Goal: Navigation & Orientation: Find specific page/section

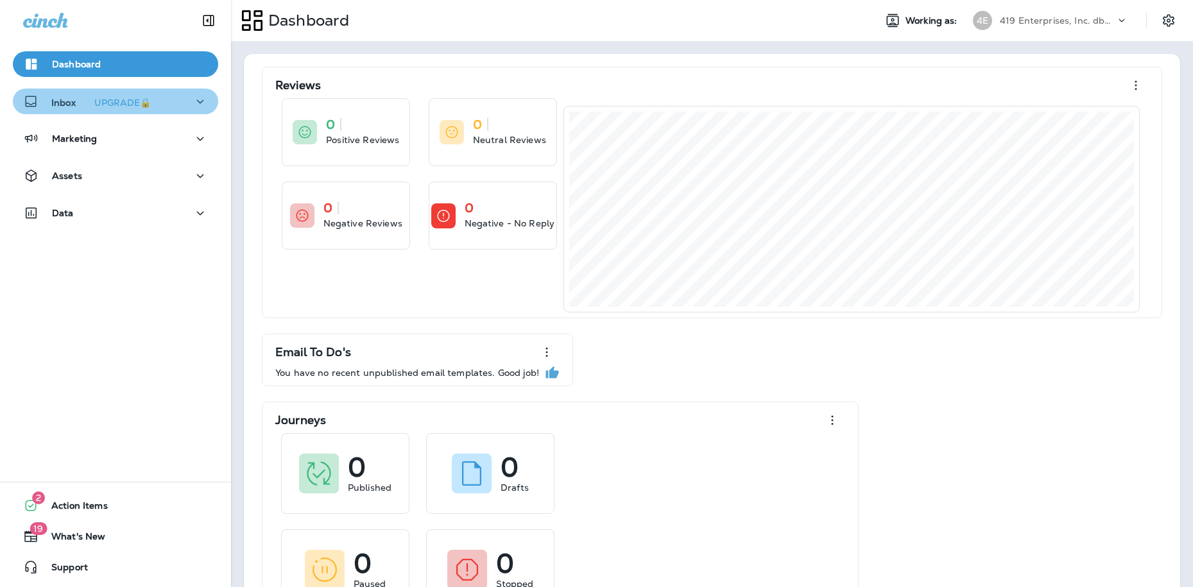
click at [67, 103] on p "Inbox UPGRADE🔒" at bounding box center [103, 101] width 105 height 13
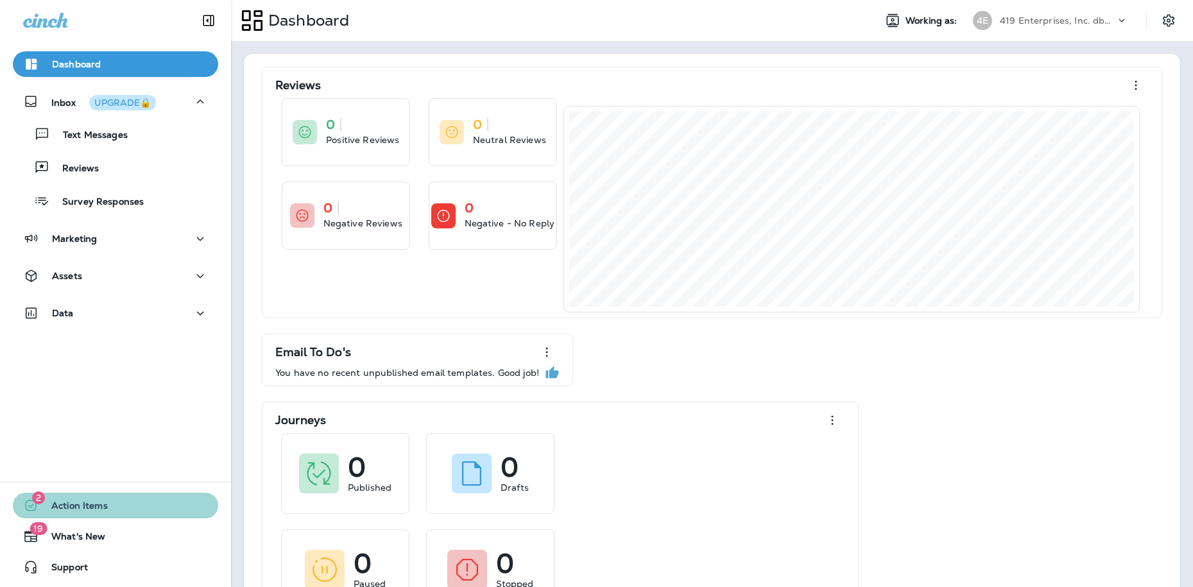
click at [51, 502] on span "Action Items" at bounding box center [72, 507] width 69 height 15
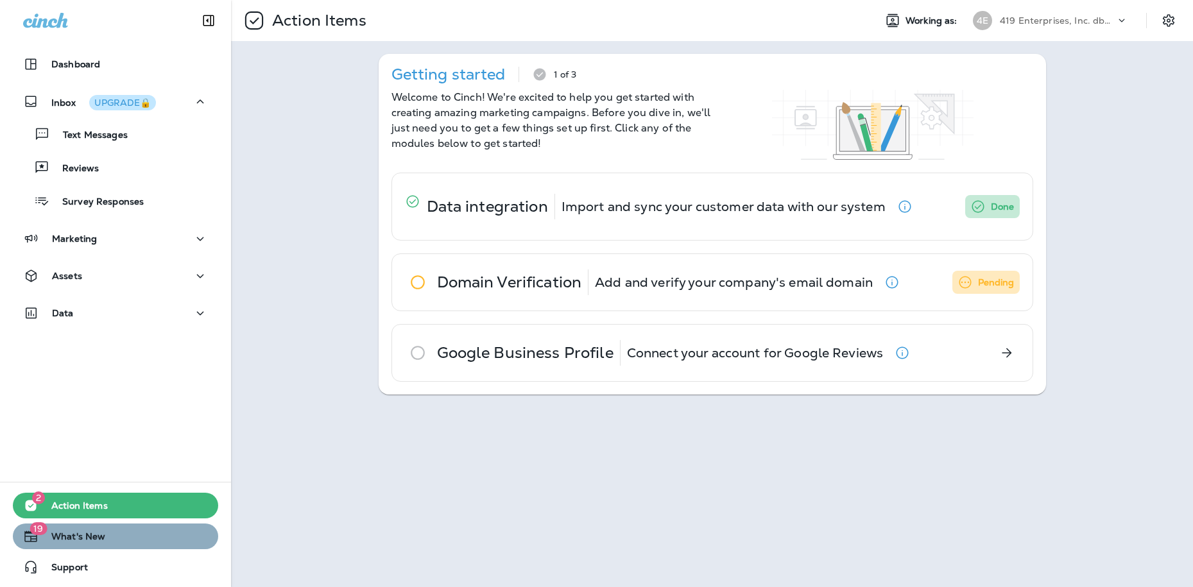
click at [68, 534] on span "What's New" at bounding box center [71, 538] width 67 height 15
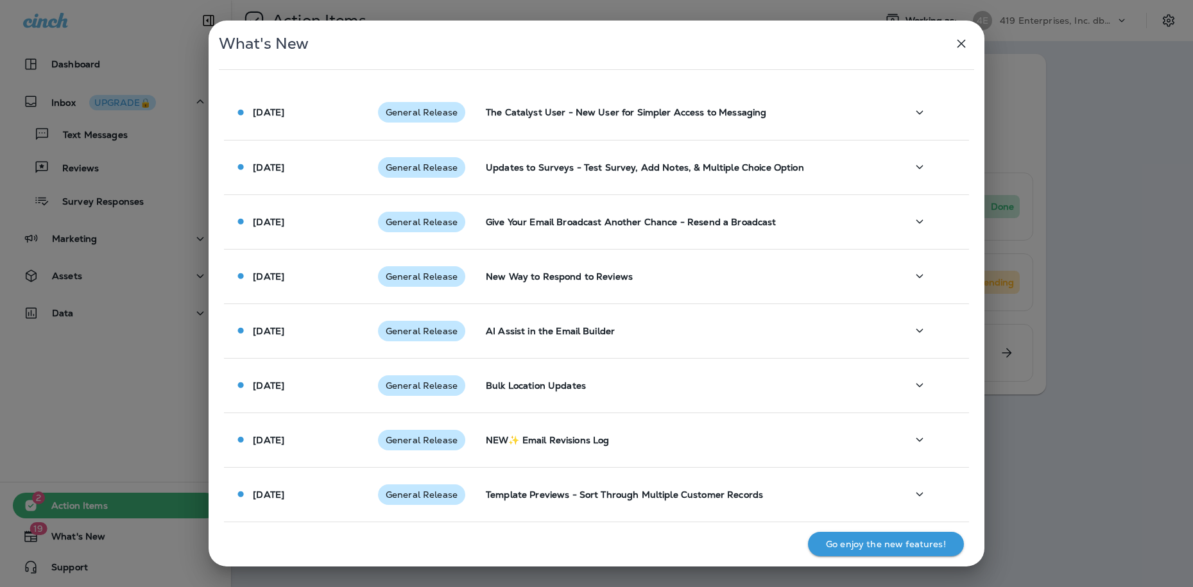
click at [960, 42] on icon "button" at bounding box center [960, 44] width 8 height 8
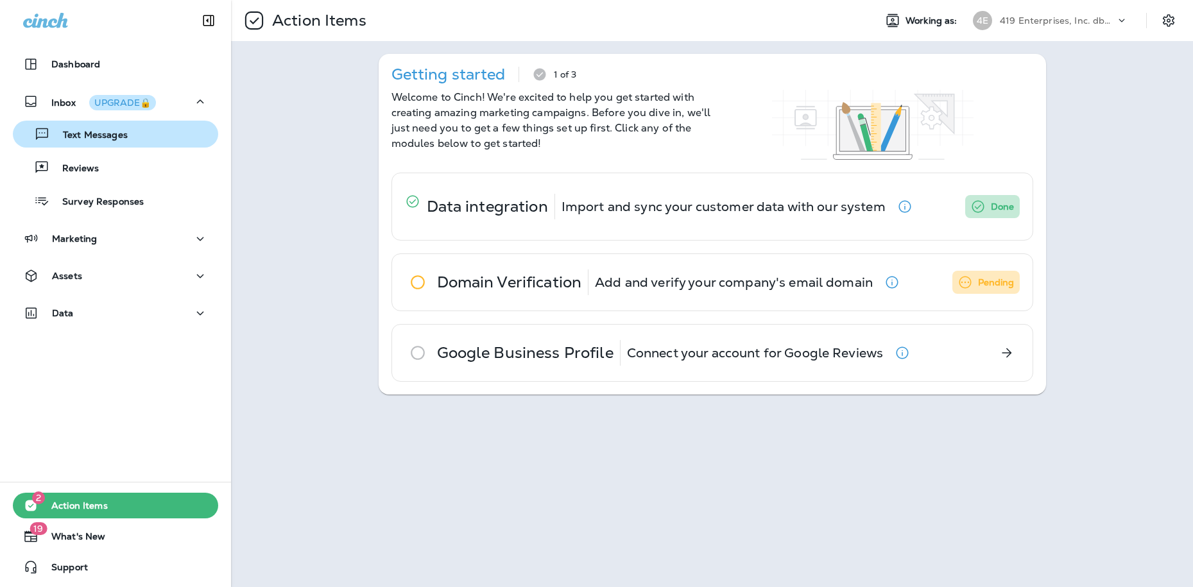
click at [97, 133] on p "Text Messages" at bounding box center [89, 136] width 78 height 12
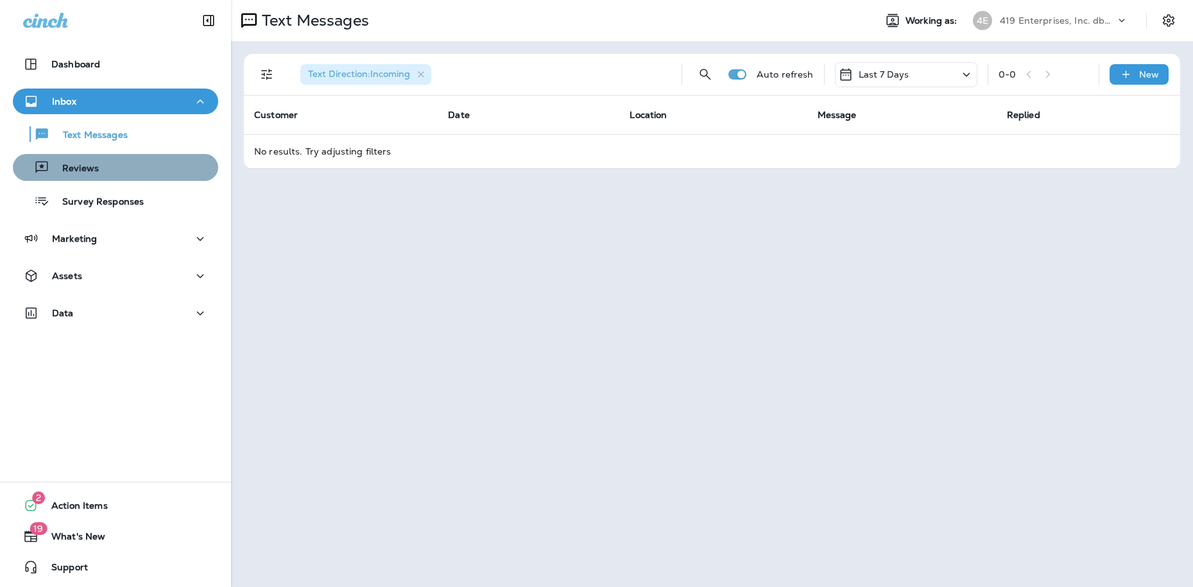
click at [78, 169] on p "Reviews" at bounding box center [73, 169] width 49 height 12
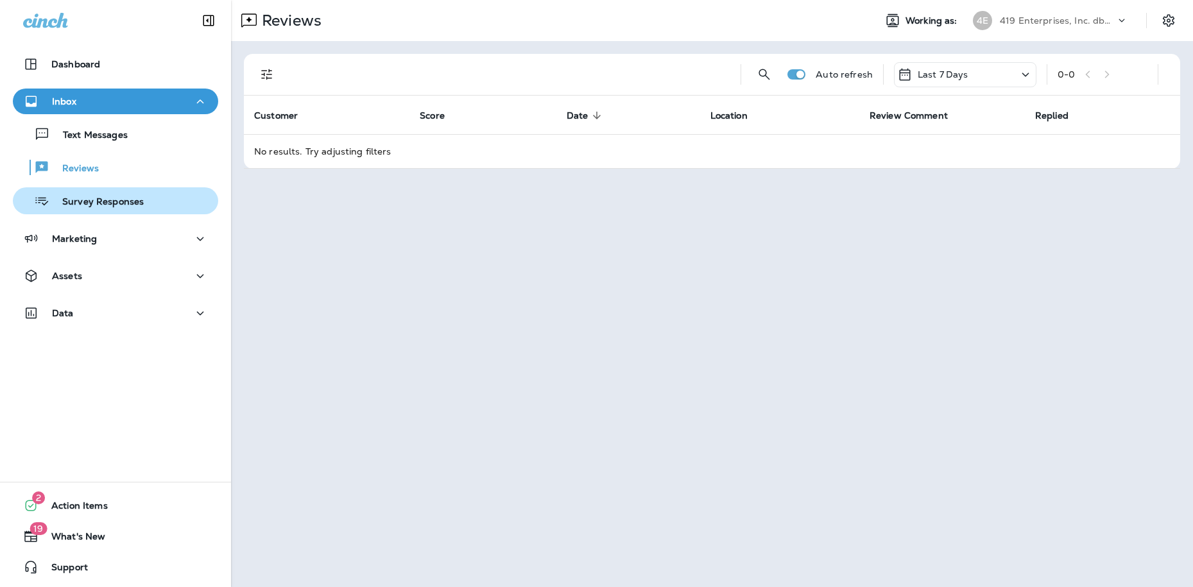
click at [87, 201] on p "Survey Responses" at bounding box center [96, 202] width 94 height 12
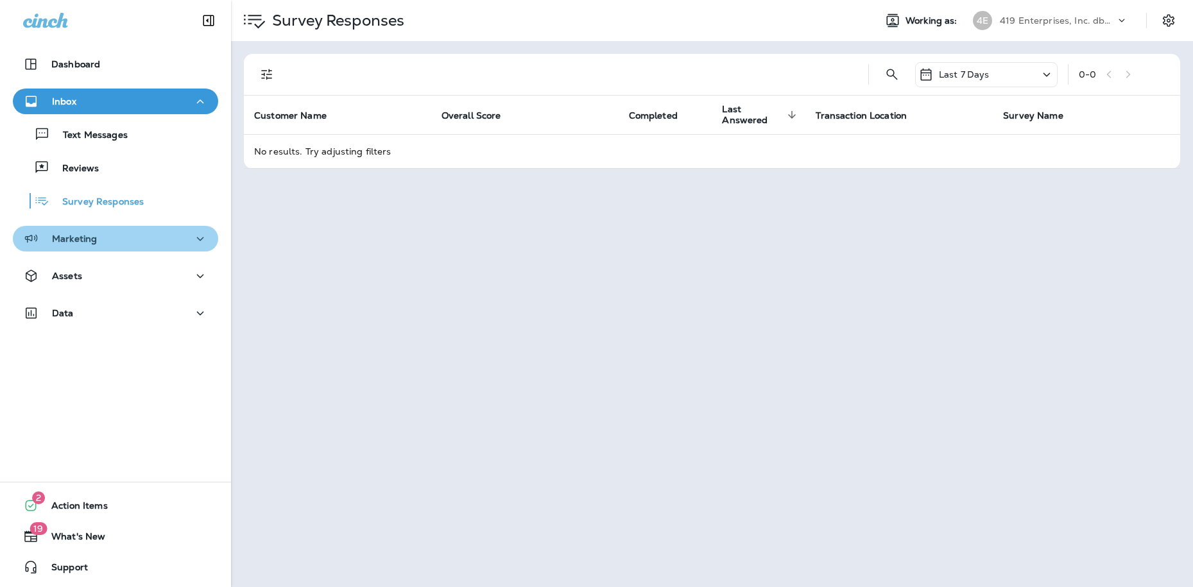
click at [87, 241] on p "Marketing" at bounding box center [74, 239] width 45 height 10
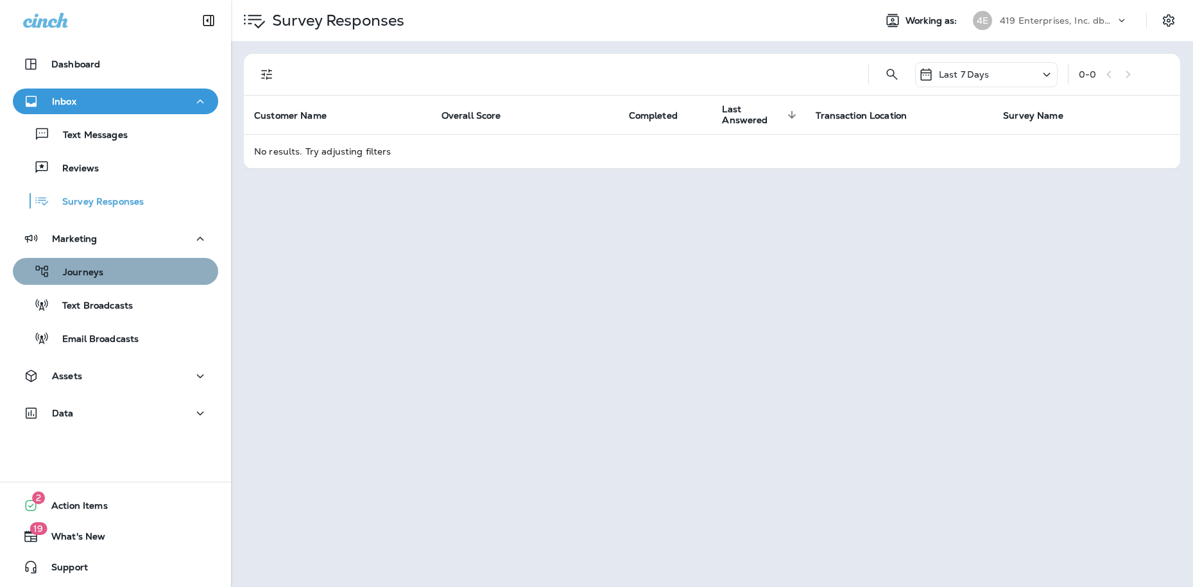
click at [83, 276] on p "Journeys" at bounding box center [76, 273] width 53 height 12
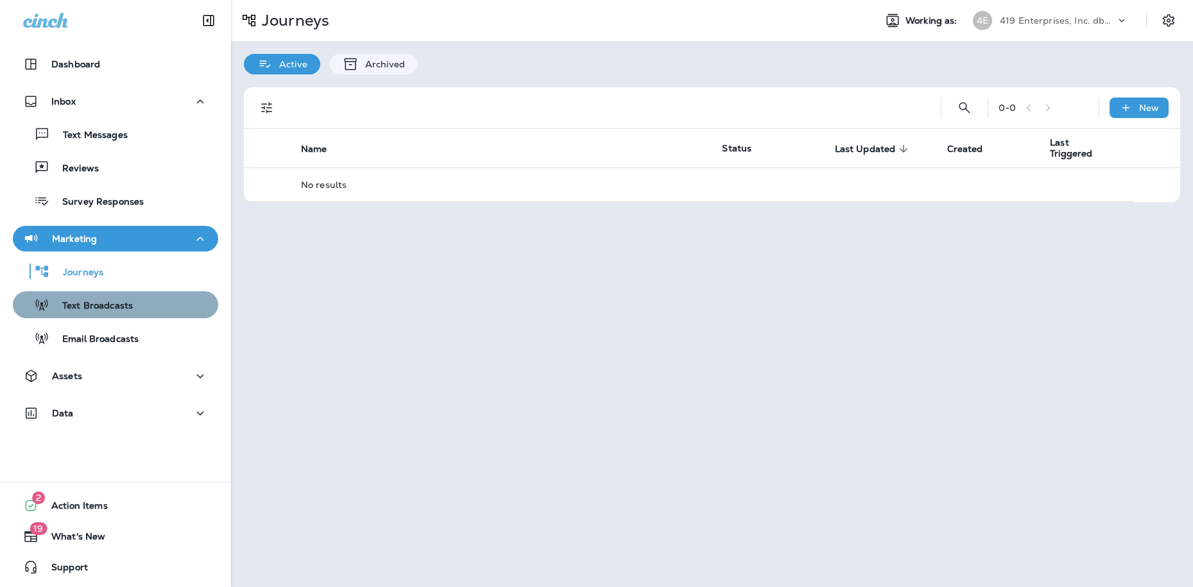
click at [86, 303] on p "Text Broadcasts" at bounding box center [90, 306] width 83 height 12
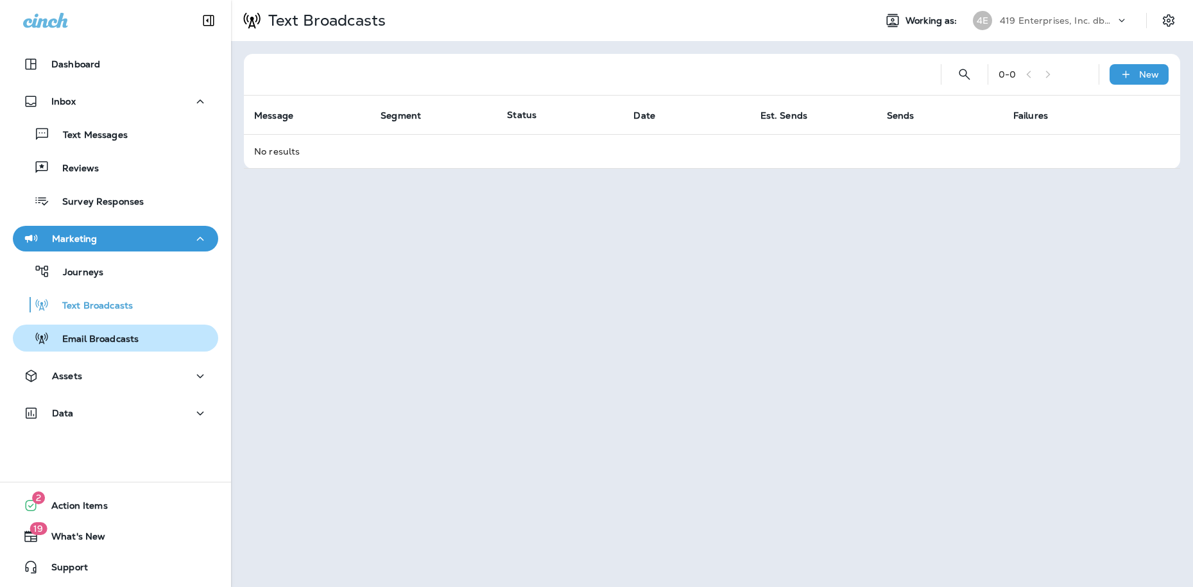
click at [112, 336] on p "Email Broadcasts" at bounding box center [93, 340] width 89 height 12
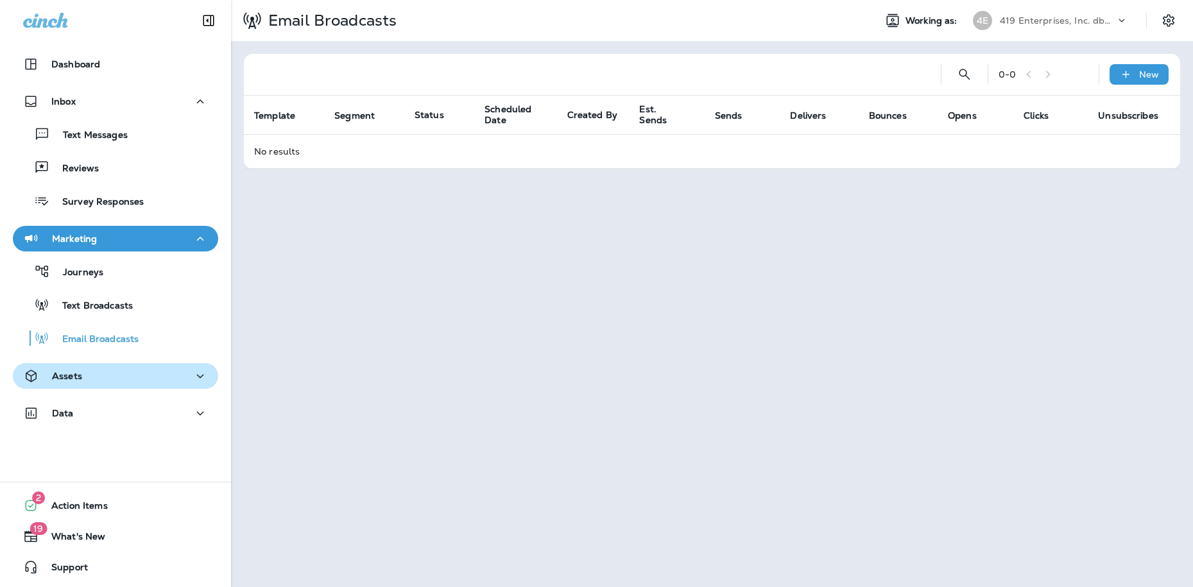
click at [60, 371] on p "Assets" at bounding box center [67, 376] width 30 height 10
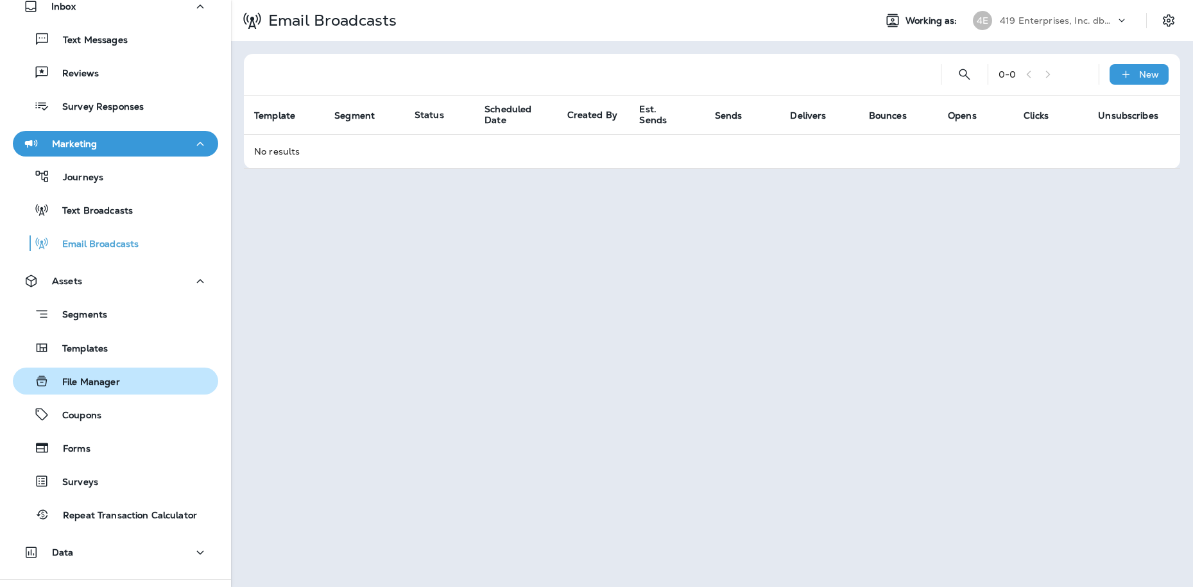
scroll to position [139, 0]
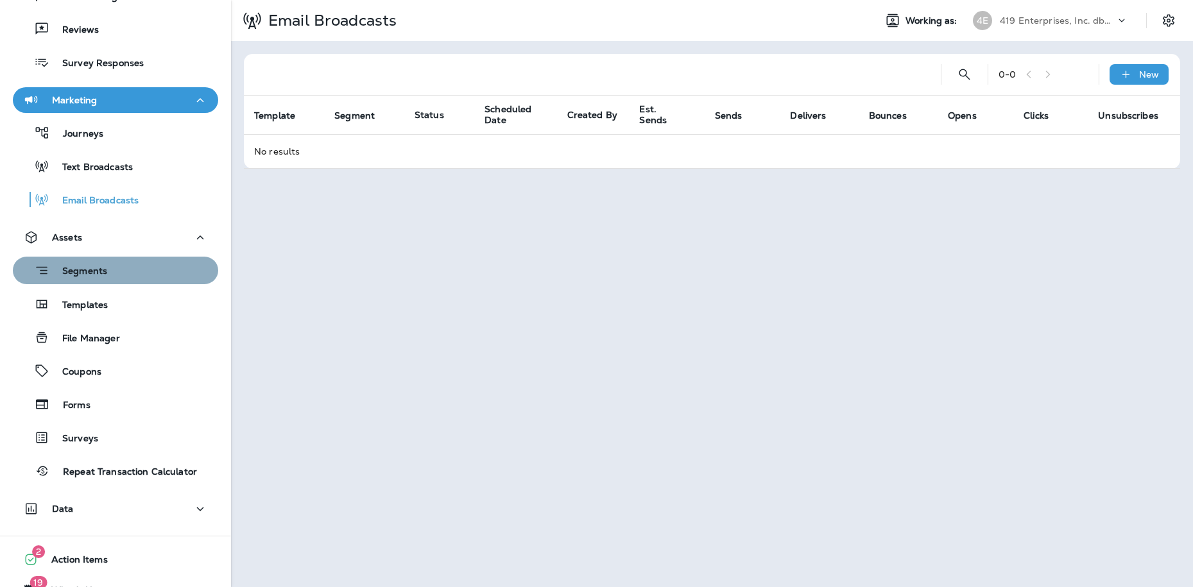
click at [86, 273] on p "Segments" at bounding box center [78, 272] width 58 height 13
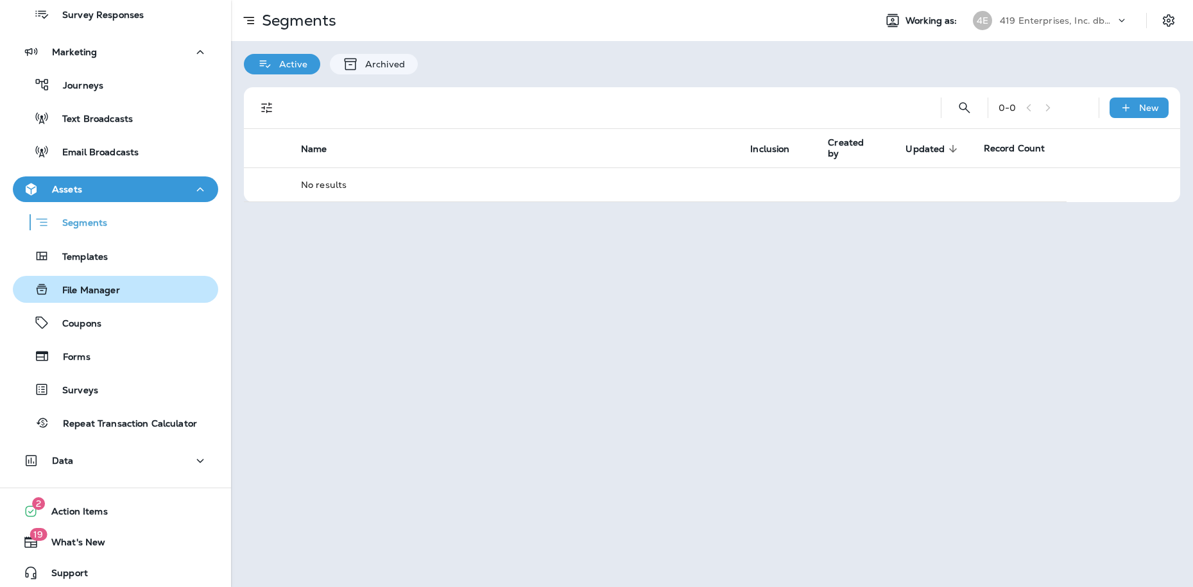
scroll to position [192, 0]
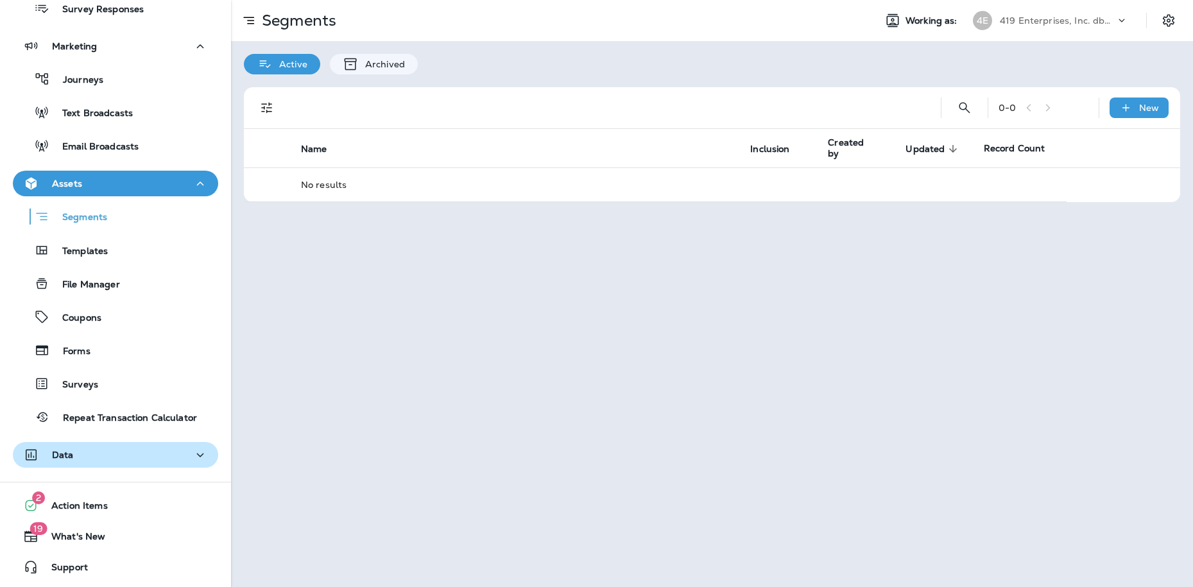
click at [114, 449] on div "Data" at bounding box center [115, 455] width 185 height 16
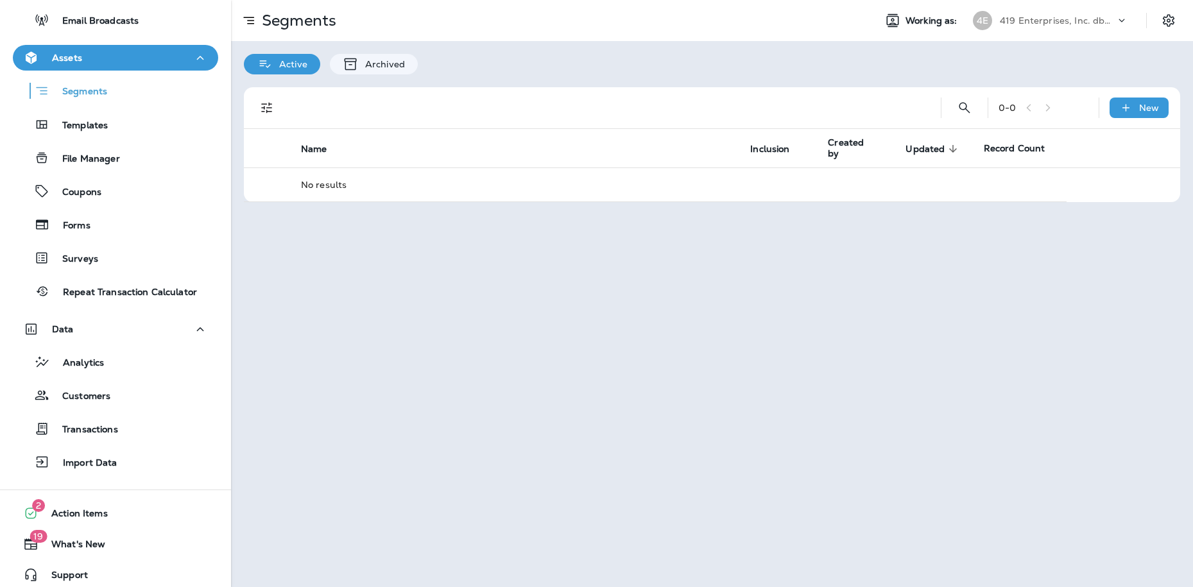
scroll to position [326, 0]
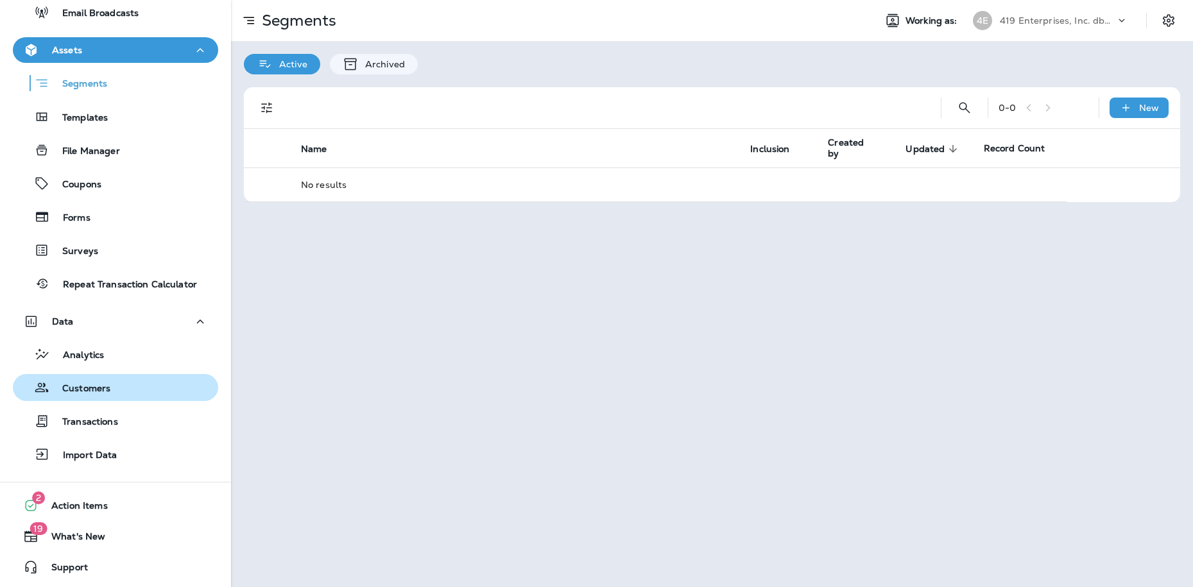
click at [66, 385] on p "Customers" at bounding box center [79, 389] width 61 height 12
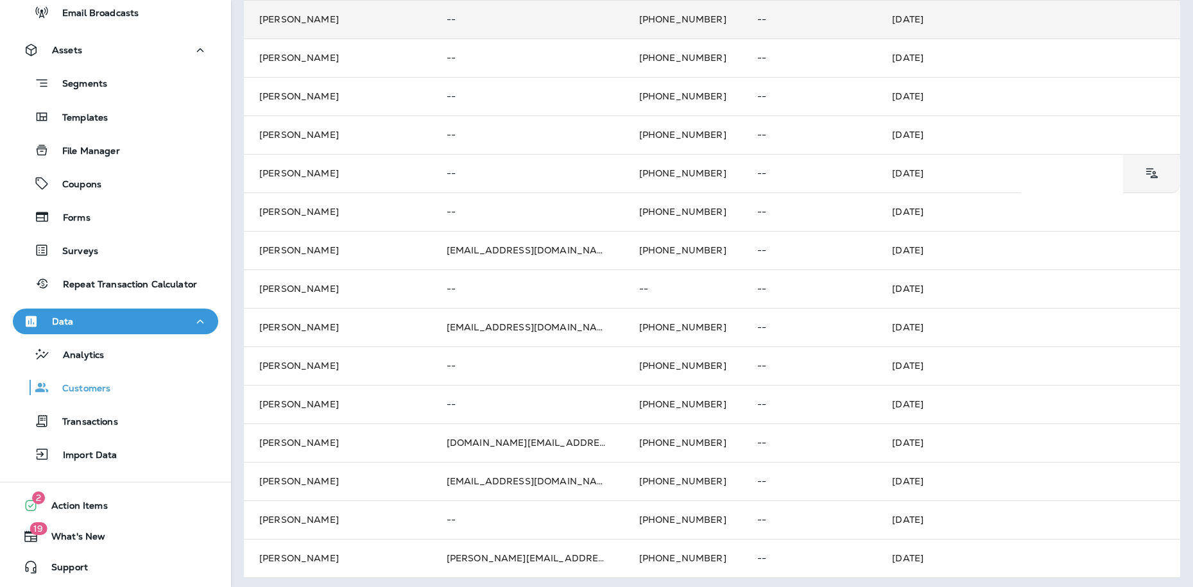
scroll to position [387, 0]
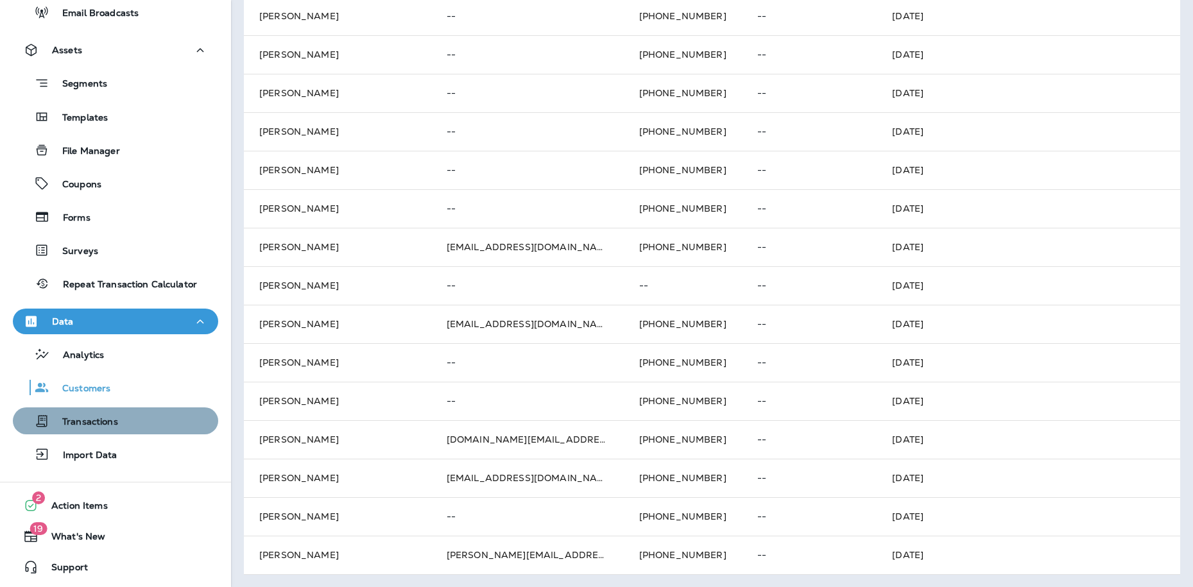
click at [106, 414] on div "Transactions" at bounding box center [68, 420] width 100 height 19
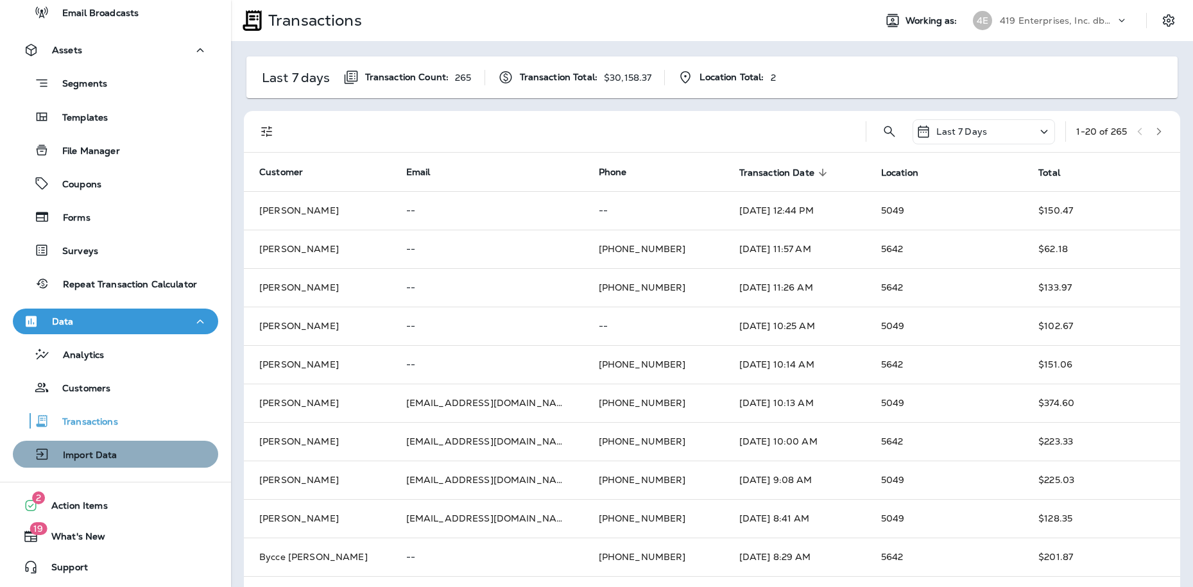
click at [110, 448] on div "Import Data" at bounding box center [67, 454] width 99 height 19
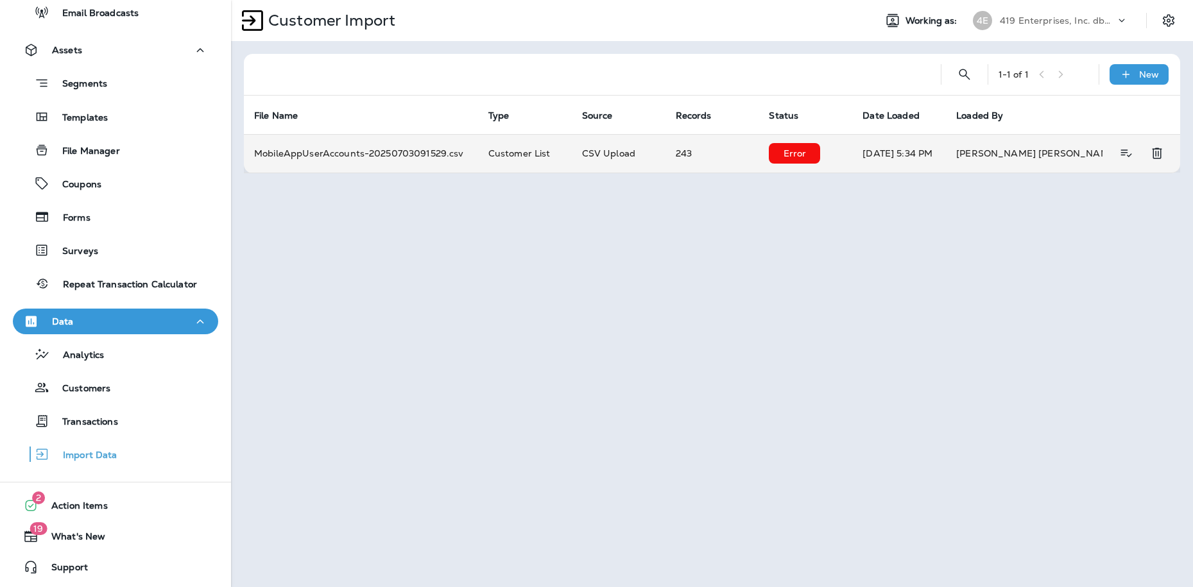
click at [806, 154] on p "Error" at bounding box center [794, 153] width 23 height 10
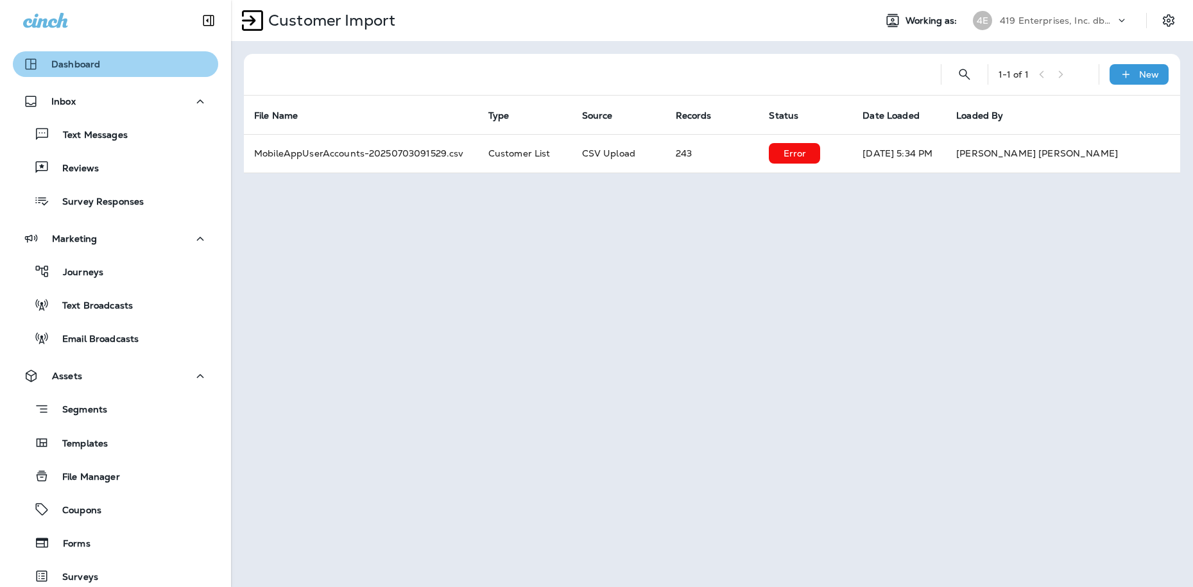
click at [61, 61] on p "Dashboard" at bounding box center [75, 64] width 49 height 10
